Goal: Find specific page/section: Find specific page/section

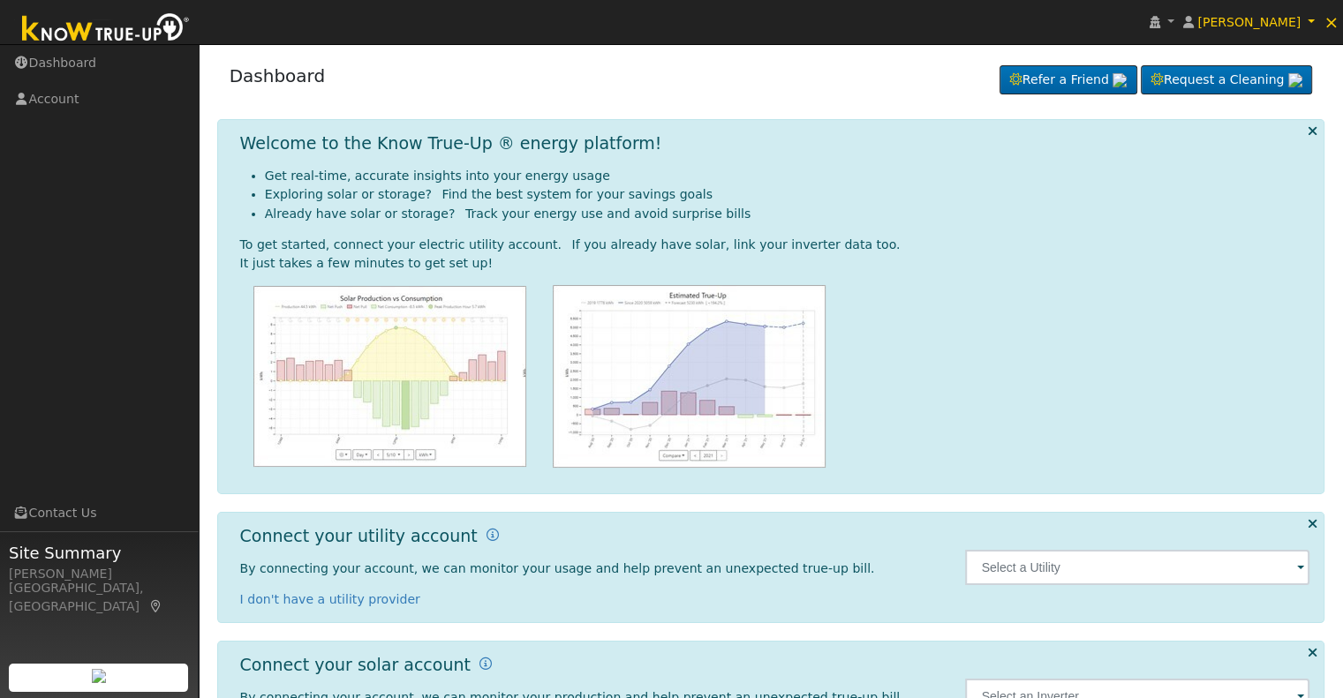
click at [1299, 570] on span at bounding box center [1300, 569] width 7 height 20
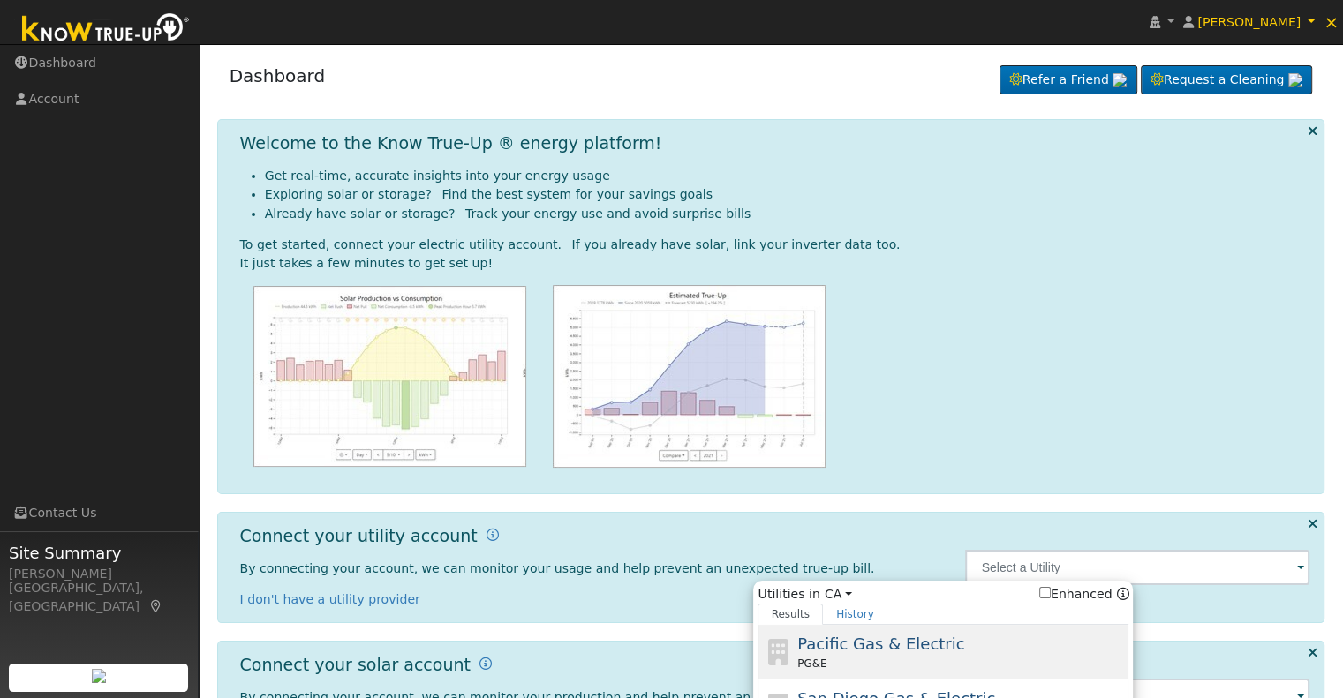
click at [1008, 656] on div "PG&E" at bounding box center [961, 664] width 328 height 16
type input "PG&E"
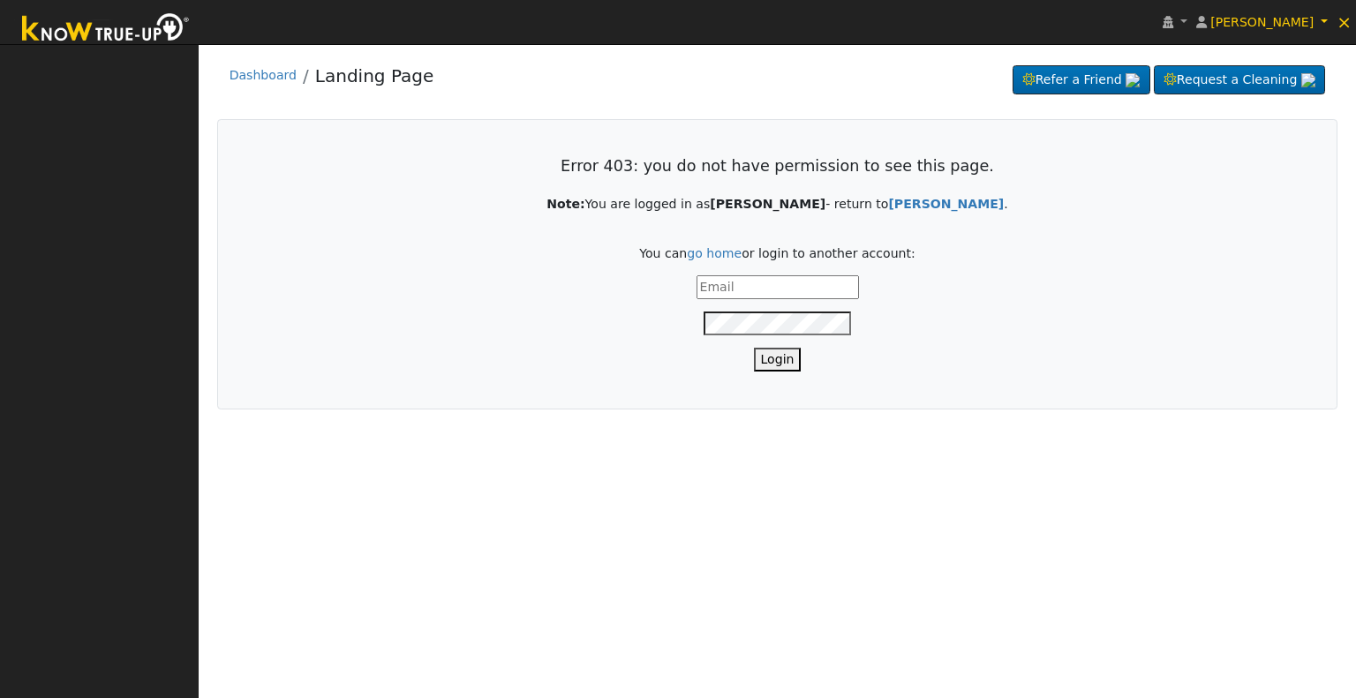
type input "[PERSON_NAME][EMAIL_ADDRESS][DOMAIN_NAME]"
click at [777, 358] on button "Login" at bounding box center [778, 360] width 48 height 24
